Goal: Information Seeking & Learning: Learn about a topic

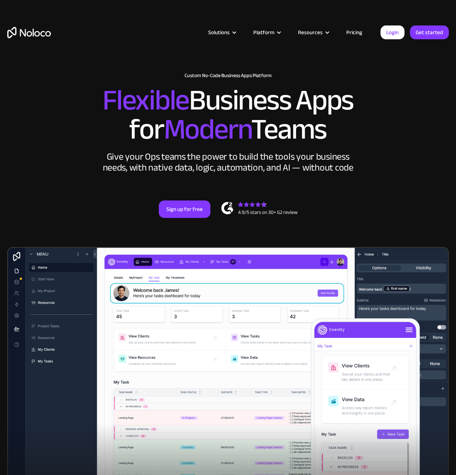
click at [352, 34] on link "Pricing" at bounding box center [354, 32] width 34 height 9
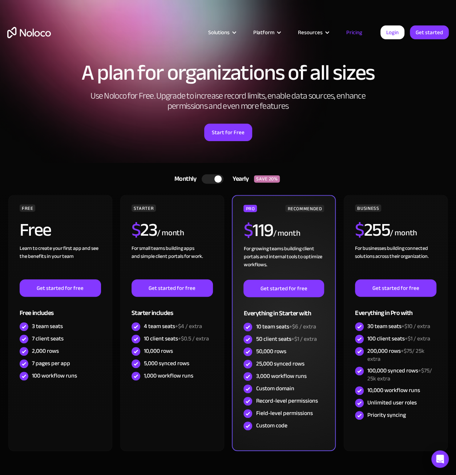
click at [265, 338] on div "50 client seats +$1 / extra" at bounding box center [286, 339] width 61 height 8
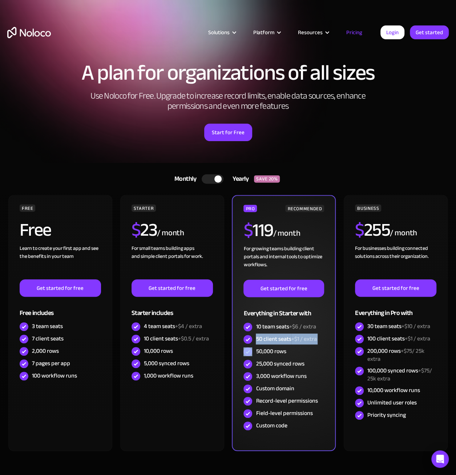
click at [265, 338] on div "50 client seats +$1 / extra" at bounding box center [286, 339] width 61 height 8
drag, startPoint x: 265, startPoint y: 338, endPoint x: 246, endPoint y: 339, distance: 18.9
click at [246, 339] on img at bounding box center [247, 339] width 9 height 9
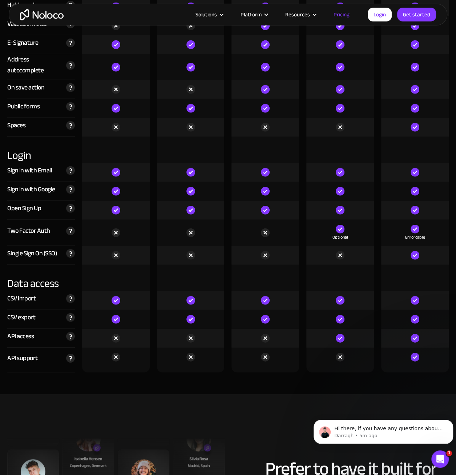
scroll to position [2217, 0]
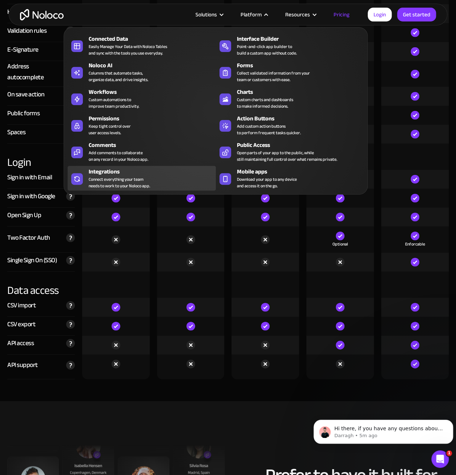
click at [115, 174] on div "Integrations" at bounding box center [154, 171] width 130 height 9
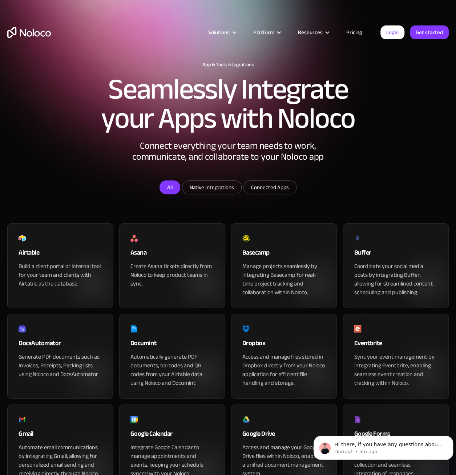
click at [172, 194] on link "All" at bounding box center [170, 187] width 21 height 14
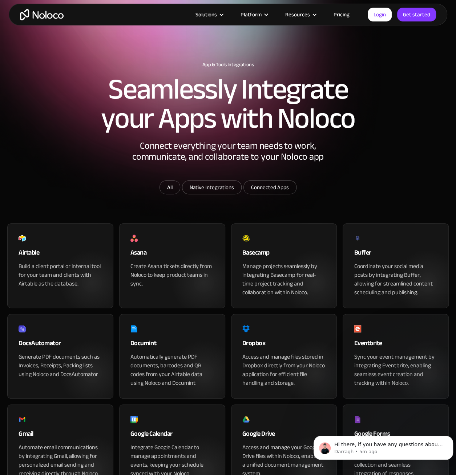
scroll to position [1167, 0]
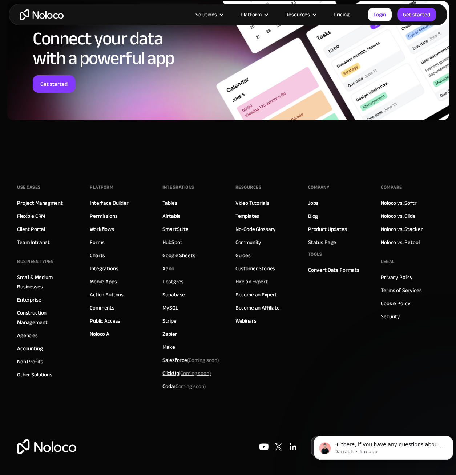
click at [188, 375] on span "(Coming soon)" at bounding box center [195, 373] width 32 height 10
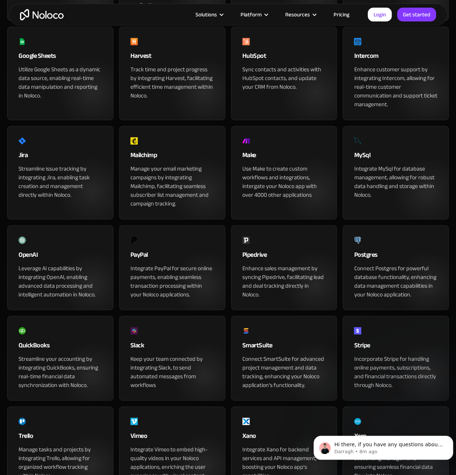
scroll to position [476, 0]
